Goal: Information Seeking & Learning: Learn about a topic

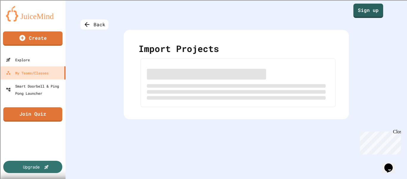
click at [66, 73] on div "Back Import Projects" at bounding box center [237, 89] width 342 height 179
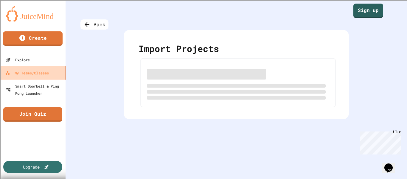
click at [62, 73] on link "My Teams/Classes" at bounding box center [33, 72] width 68 height 13
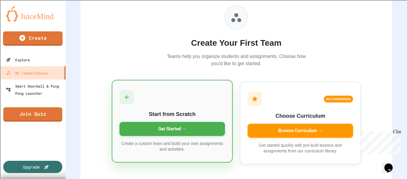
scroll to position [64, 0]
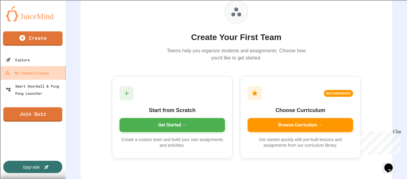
click at [46, 66] on link "My Teams/Classes" at bounding box center [33, 72] width 68 height 13
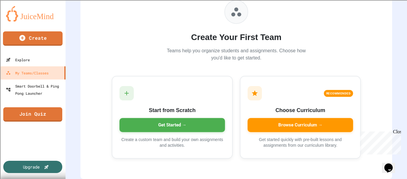
scroll to position [0, 0]
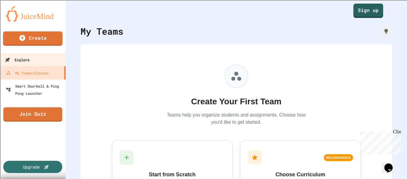
click at [53, 60] on link "Explore" at bounding box center [33, 59] width 68 height 13
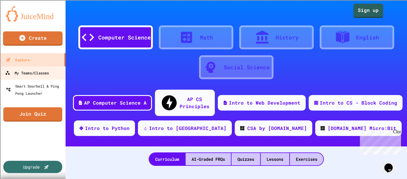
click at [51, 70] on link "My Teams/Classes" at bounding box center [33, 72] width 68 height 13
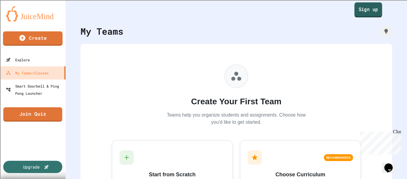
click at [362, 13] on link "Sign up" at bounding box center [369, 9] width 28 height 15
click at [30, 19] on img at bounding box center [33, 13] width 54 height 15
click at [380, 10] on link "Sign up" at bounding box center [368, 10] width 30 height 15
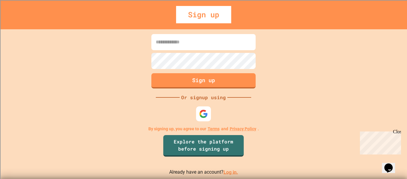
click at [228, 47] on input at bounding box center [203, 42] width 104 height 16
click at [230, 171] on link "Log in." at bounding box center [231, 172] width 15 height 6
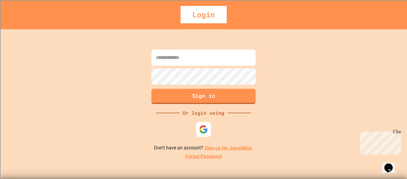
click at [186, 58] on input at bounding box center [203, 57] width 104 height 16
type input "**********"
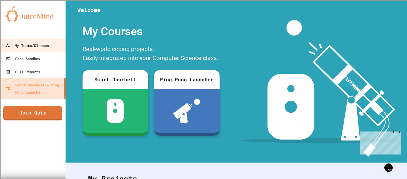
click at [38, 41] on link "My Teams/Classes" at bounding box center [33, 44] width 68 height 13
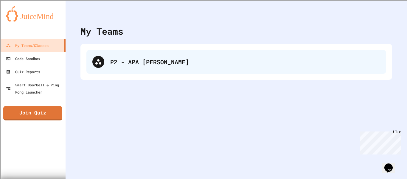
click at [136, 58] on div "P2 - APA [PERSON_NAME]" at bounding box center [245, 61] width 270 height 9
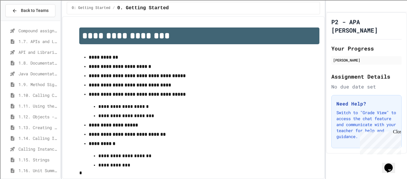
scroll to position [118, 0]
click at [40, 129] on span "1.13. Creating and Initializing Objects: Constructors" at bounding box center [37, 126] width 39 height 6
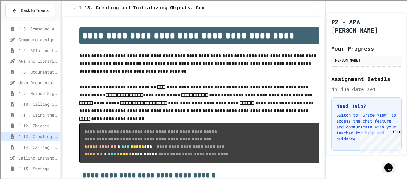
scroll to position [106, 0]
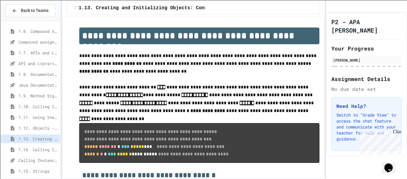
click at [49, 99] on div "1.9. Method Signatures" at bounding box center [31, 95] width 60 height 9
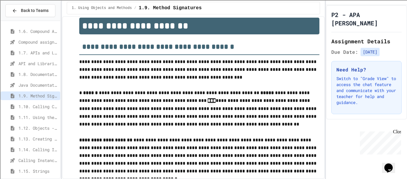
scroll to position [11, 0]
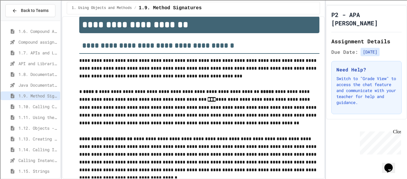
click at [43, 76] on span "1.8. Documentation with Comments and Preconditions" at bounding box center [37, 74] width 39 height 6
click at [39, 74] on span "1.8. Documentation with Comments and Preconditions" at bounding box center [37, 74] width 39 height 6
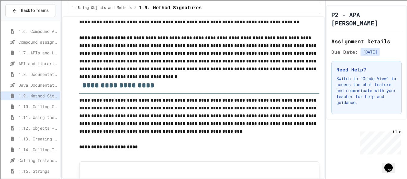
scroll to position [0, 0]
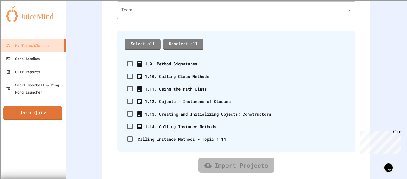
scroll to position [81, 0]
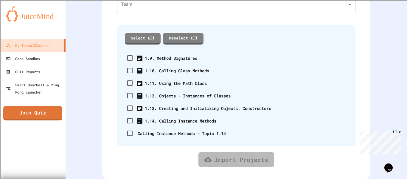
click at [206, 110] on div "1.13. Creating and Initializing Objects: Constructors" at bounding box center [208, 108] width 126 height 6
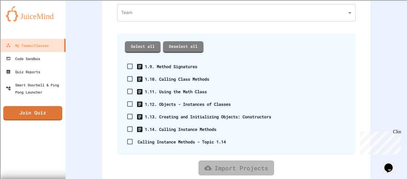
scroll to position [70, 0]
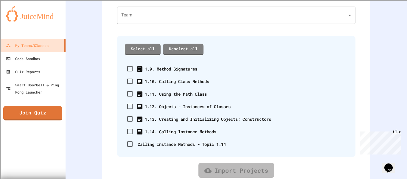
click at [190, 121] on div "1.13. Creating and Initializing Objects: Constructors" at bounding box center [208, 119] width 126 height 6
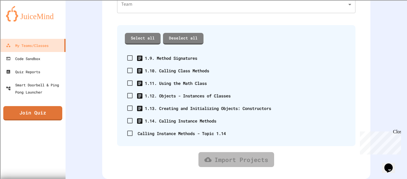
click at [220, 105] on div "1.13. Creating and Initializing Objects: Constructors" at bounding box center [208, 108] width 126 height 6
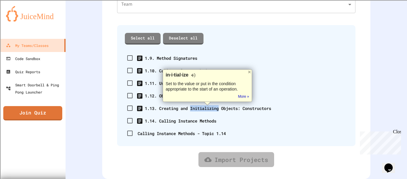
click at [220, 106] on div "1.13. Creating and Initializing Objects: Constructors" at bounding box center [208, 108] width 126 height 6
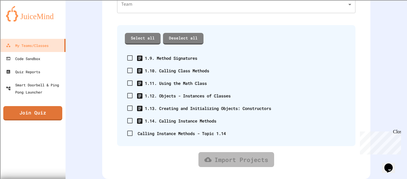
click at [201, 94] on div "1.12. Objects - Instances of Classes" at bounding box center [188, 95] width 86 height 6
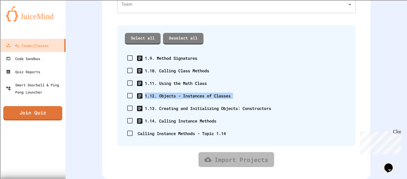
click at [205, 99] on div "1.12. Objects - Instances of Classes" at bounding box center [177, 95] width 107 height 13
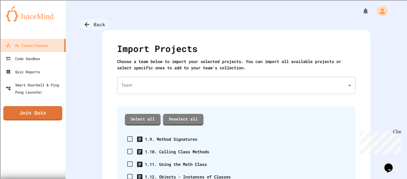
click at [102, 24] on div "Back" at bounding box center [94, 24] width 28 height 10
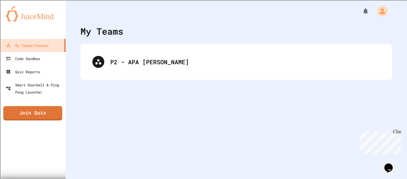
click at [157, 80] on div "My Teams P2 - APA Castillo" at bounding box center [237, 89] width 342 height 179
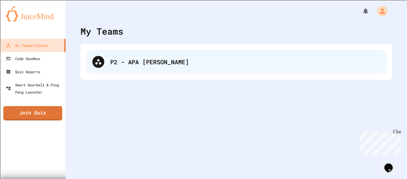
click at [162, 62] on div "P2 - APA [PERSON_NAME]" at bounding box center [245, 61] width 270 height 9
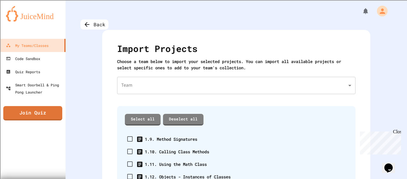
scroll to position [81, 0]
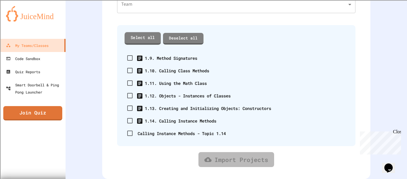
click at [153, 40] on link "Select all" at bounding box center [143, 38] width 36 height 12
click at [223, 159] on link "Import Projects" at bounding box center [236, 159] width 76 height 15
click at [185, 38] on link "Deselect all" at bounding box center [183, 38] width 41 height 12
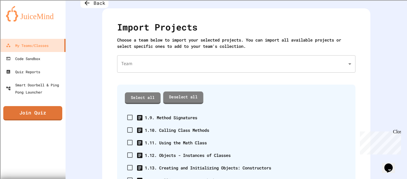
scroll to position [19, 0]
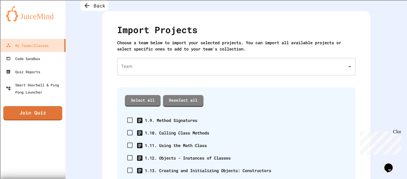
click at [198, 68] on body "We are updating our servers at 7PM EST [DATE]. [PERSON_NAME] should continue to…" at bounding box center [203, 89] width 407 height 179
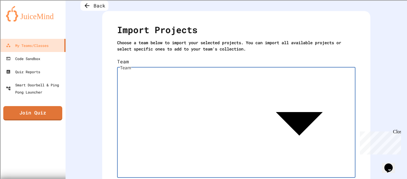
type input "**********"
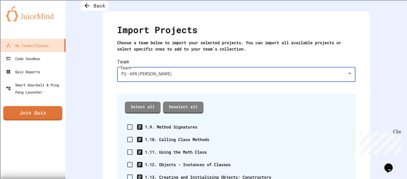
click at [195, 68] on body "**********" at bounding box center [203, 89] width 407 height 179
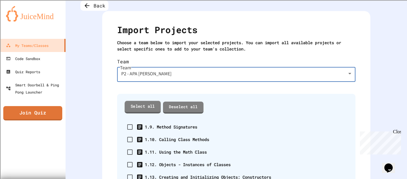
click at [145, 100] on link "Select all" at bounding box center [143, 106] width 36 height 12
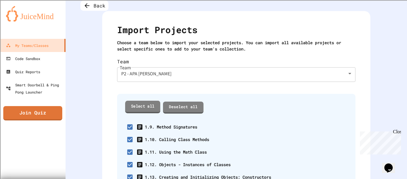
scroll to position [82, 0]
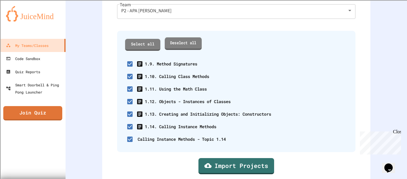
click at [173, 39] on link "Deselect all" at bounding box center [183, 43] width 37 height 12
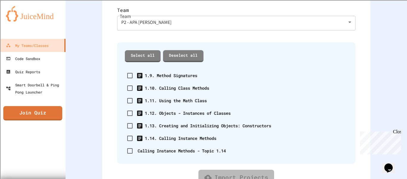
scroll to position [70, 0]
click at [156, 12] on body "**********" at bounding box center [203, 89] width 407 height 179
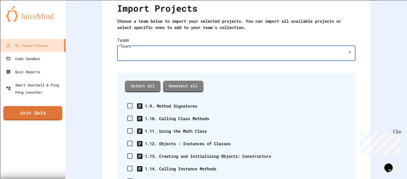
scroll to position [40, 0]
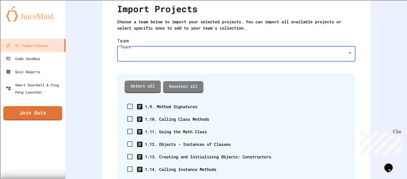
click at [155, 82] on link "Select all" at bounding box center [143, 86] width 36 height 12
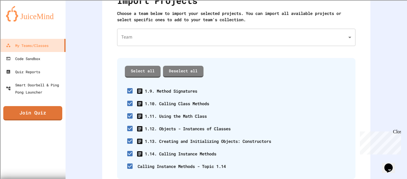
scroll to position [46, 0]
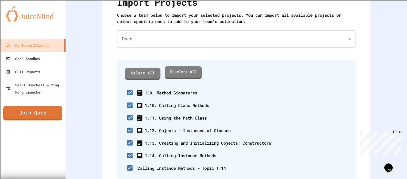
click at [165, 72] on link "Deselect all" at bounding box center [183, 72] width 37 height 12
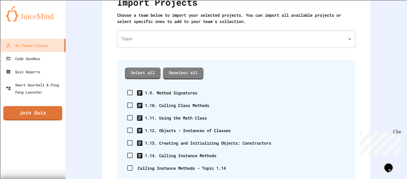
click at [173, 44] on body "**********" at bounding box center [203, 89] width 407 height 179
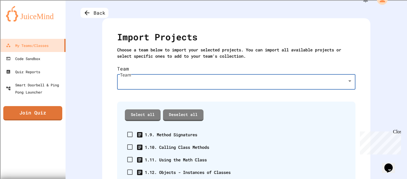
scroll to position [5, 0]
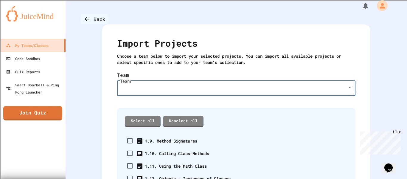
click at [98, 15] on div "Back" at bounding box center [94, 19] width 28 height 10
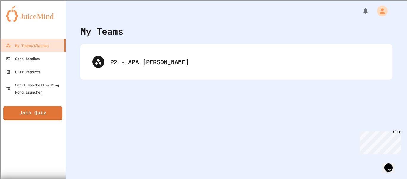
click at [118, 47] on div "P2 - APA [PERSON_NAME]" at bounding box center [236, 62] width 312 height 36
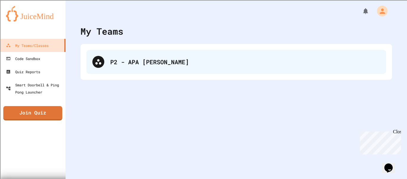
click at [130, 62] on div "P2 - APA [PERSON_NAME]" at bounding box center [245, 61] width 270 height 9
